Goal: Find specific page/section

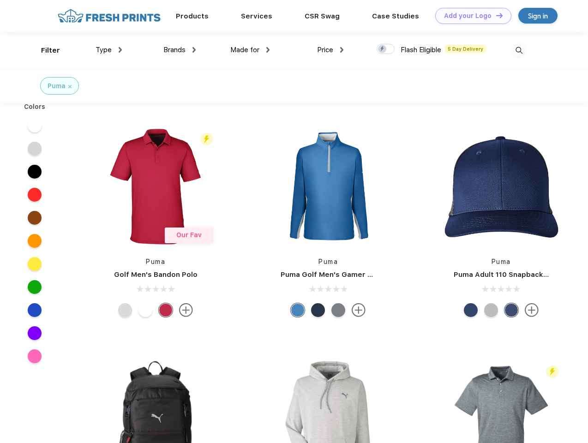
click at [470, 16] on link "Add your Logo Design Tool" at bounding box center [473, 16] width 76 height 16
click at [0, 0] on div "Design Tool" at bounding box center [0, 0] width 0 height 0
click at [495, 15] on link "Add your Logo Design Tool" at bounding box center [473, 16] width 76 height 16
click at [44, 50] on div "Filter" at bounding box center [50, 50] width 19 height 11
click at [109, 50] on span "Type" at bounding box center [104, 50] width 16 height 8
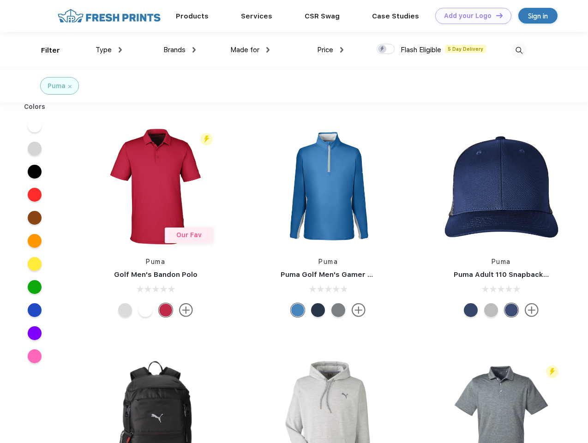
click at [180, 50] on span "Brands" at bounding box center [174, 50] width 22 height 8
click at [250, 50] on span "Made for" at bounding box center [244, 50] width 29 height 8
click at [331, 50] on span "Price" at bounding box center [325, 50] width 16 height 8
click at [386, 49] on div at bounding box center [386, 49] width 18 height 10
click at [383, 49] on input "checkbox" at bounding box center [380, 46] width 6 height 6
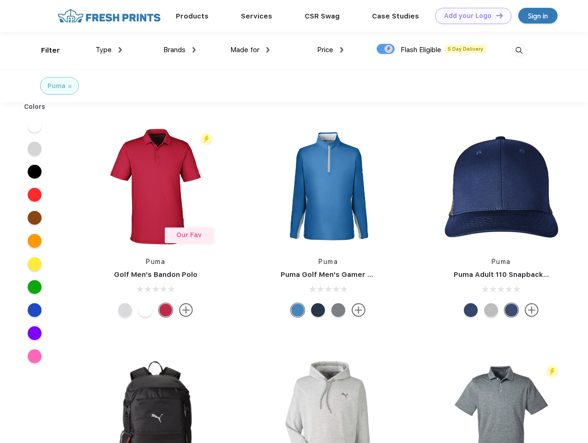
click at [519, 50] on img at bounding box center [519, 50] width 15 height 15
